Goal: Check status: Check status

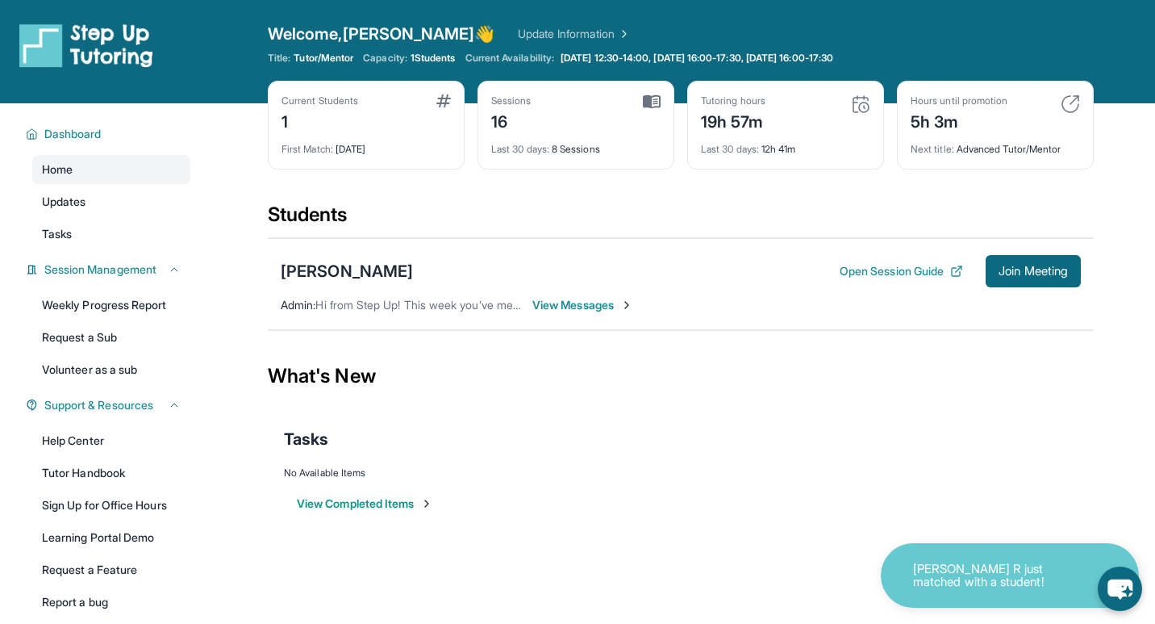
click at [757, 131] on div "19h 57m" at bounding box center [733, 120] width 65 height 26
click at [778, 136] on div "Last 30 days : 12h 41m" at bounding box center [785, 144] width 169 height 23
